Goal: Find specific page/section: Find specific page/section

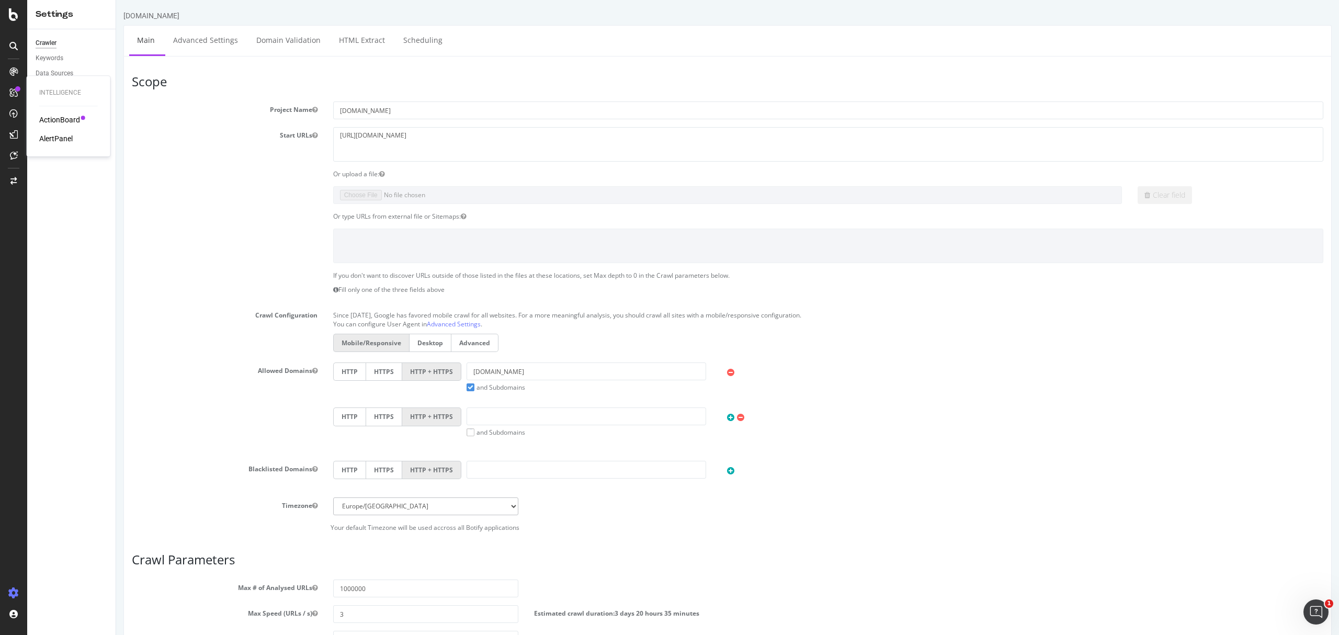
click at [51, 111] on div "Intelligence ActionBoard AlertPanel" at bounding box center [68, 116] width 75 height 76
click at [57, 115] on div "ActionBoard" at bounding box center [59, 120] width 41 height 10
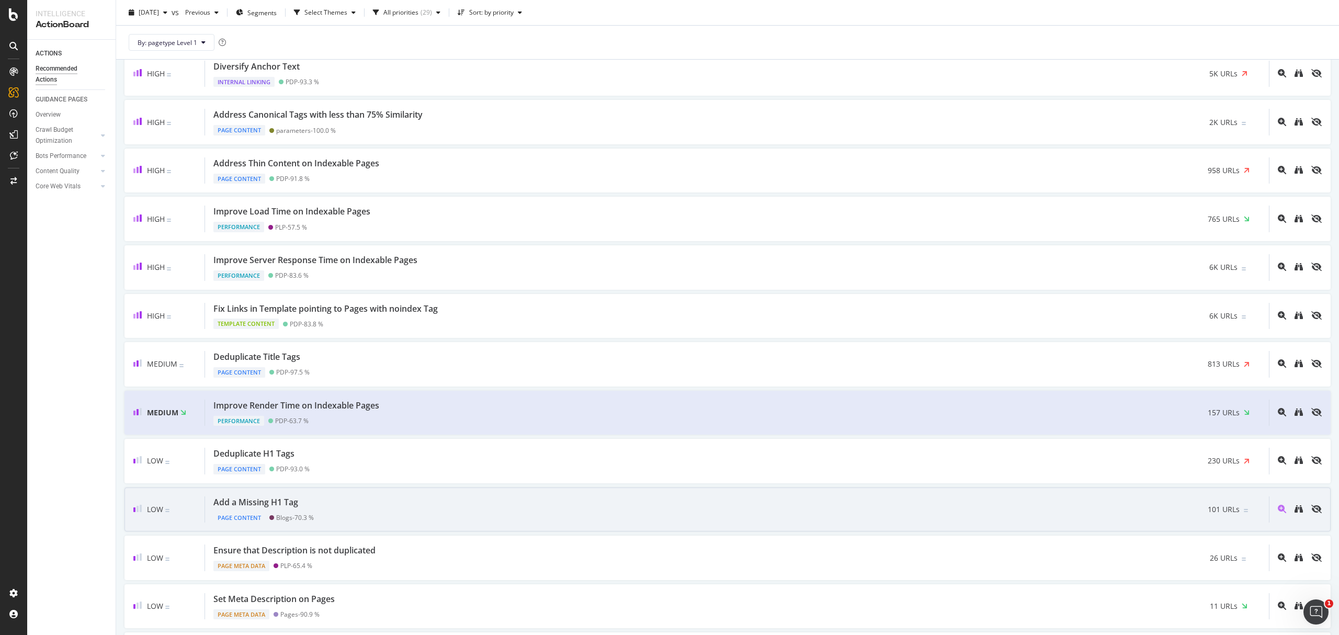
scroll to position [43, 0]
